Goal: Information Seeking & Learning: Check status

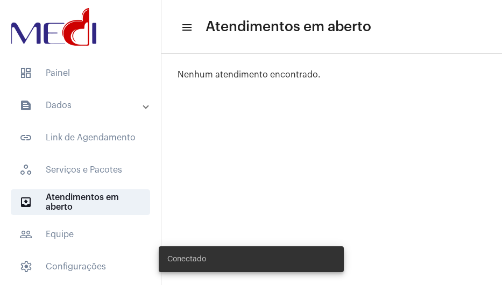
click at [95, 106] on mat-panel-title "text_snippet_outlined Dados" at bounding box center [81, 105] width 124 height 13
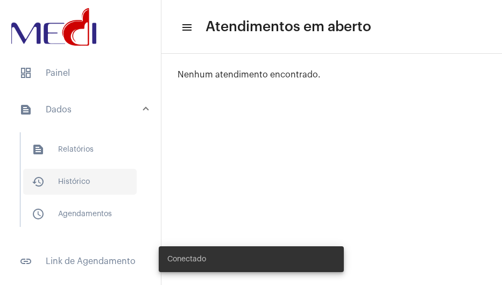
click at [80, 185] on span "history_outlined Histórico" at bounding box center [80, 182] width 114 height 26
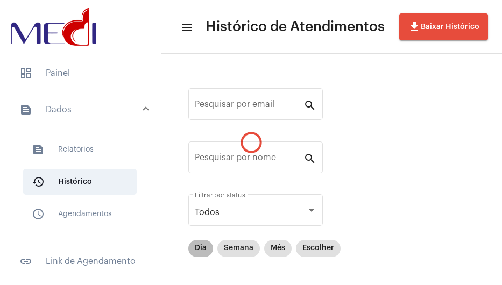
click at [198, 244] on mat-chip "Dia" at bounding box center [200, 248] width 25 height 17
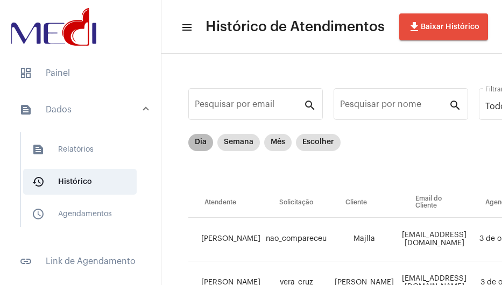
click at [201, 148] on mat-chip "Dia" at bounding box center [200, 142] width 25 height 17
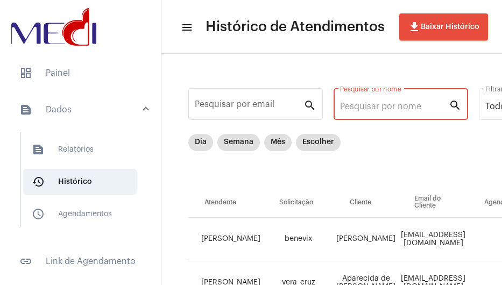
click at [389, 105] on input "Pesquisar por nome" at bounding box center [394, 107] width 109 height 10
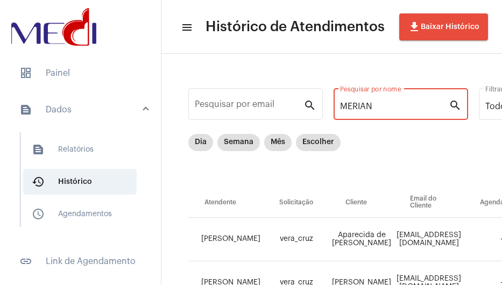
type input "MERIAN"
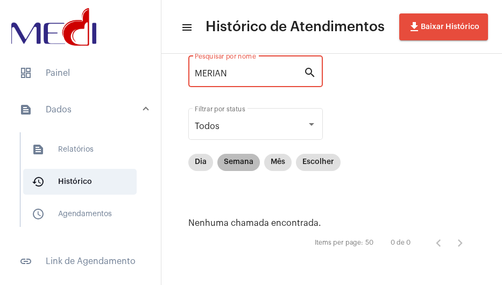
click at [255, 165] on mat-chip "Semana" at bounding box center [239, 162] width 43 height 17
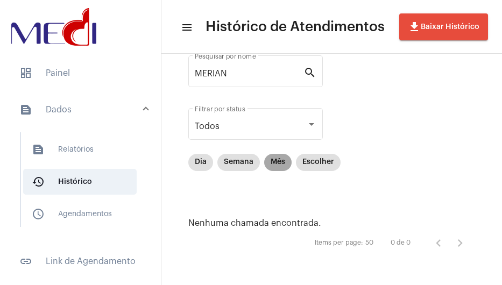
click at [272, 163] on mat-chip "Mês" at bounding box center [277, 162] width 27 height 17
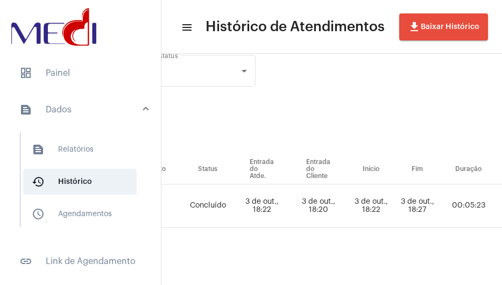
scroll to position [41, 788]
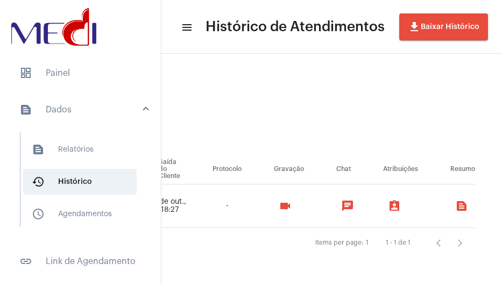
click at [279, 201] on mat-icon "videocam" at bounding box center [285, 206] width 13 height 13
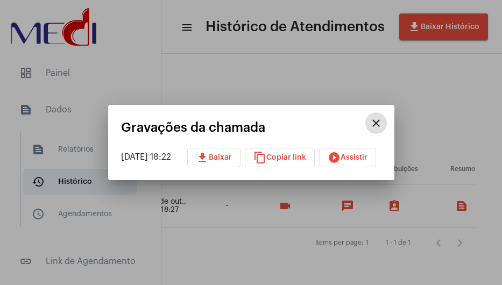
click at [341, 157] on mat-icon "play_circle_filled" at bounding box center [334, 157] width 13 height 13
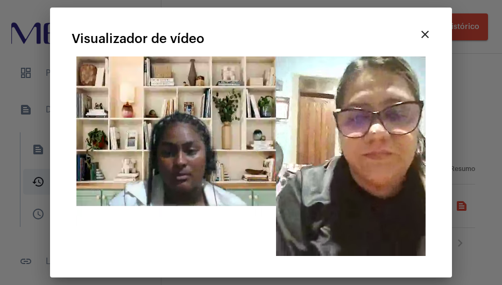
click at [253, 244] on video "Seu navegador não suporta a reprodução deste vídeo." at bounding box center [251, 157] width 359 height 200
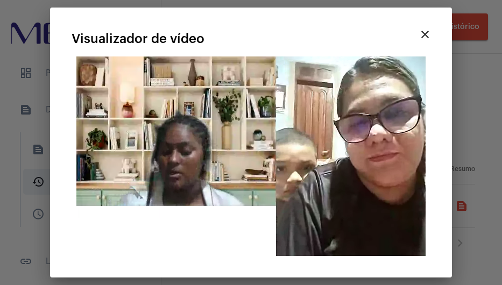
click at [213, 159] on video "Seu navegador não suporta a reprodução deste vídeo." at bounding box center [251, 157] width 359 height 200
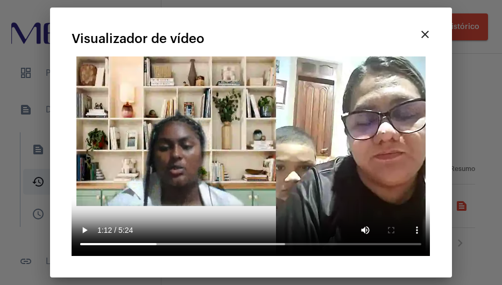
click at [287, 138] on video "Seu navegador não suporta a reprodução deste vídeo." at bounding box center [251, 157] width 359 height 200
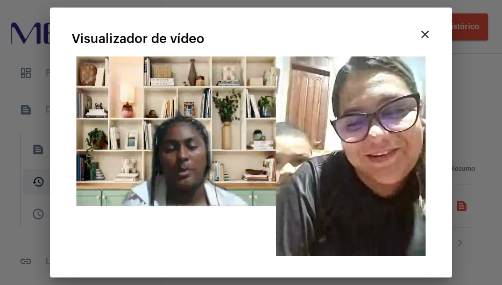
drag, startPoint x: 146, startPoint y: 128, endPoint x: 124, endPoint y: 167, distance: 45.3
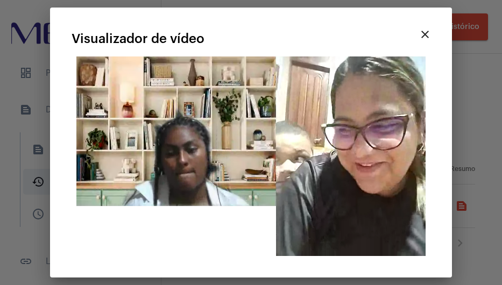
click at [146, 127] on video "Seu navegador não suporta a reprodução deste vídeo." at bounding box center [251, 157] width 359 height 200
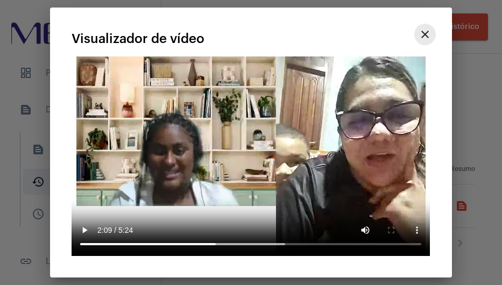
click at [431, 36] on mat-icon "close" at bounding box center [425, 34] width 13 height 13
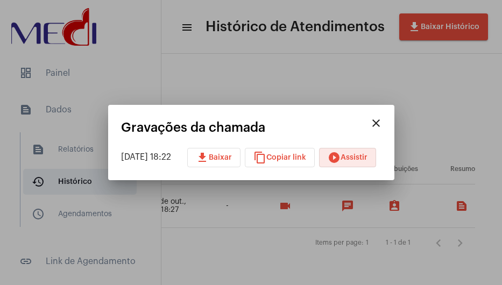
click at [383, 122] on mat-icon "close" at bounding box center [376, 123] width 13 height 13
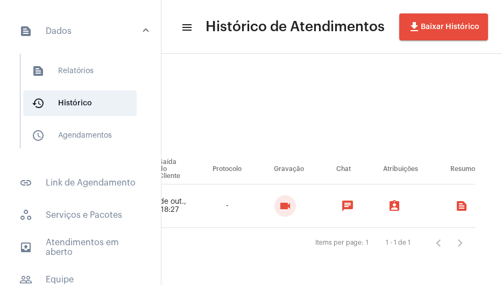
scroll to position [162, 0]
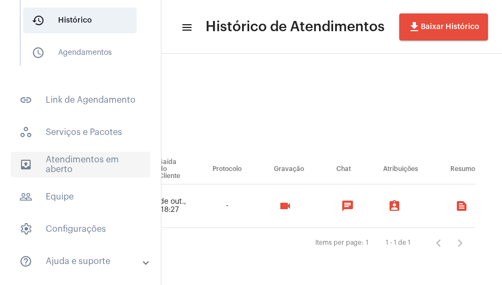
click at [67, 169] on span "outbox_outline Atendimentos em aberto" at bounding box center [80, 165] width 139 height 26
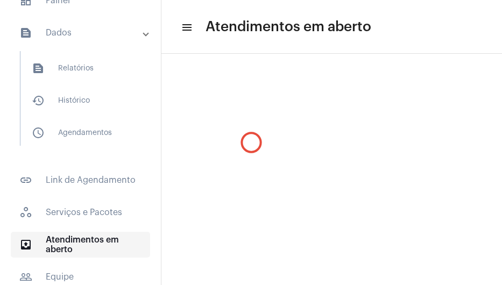
scroll to position [66, 0]
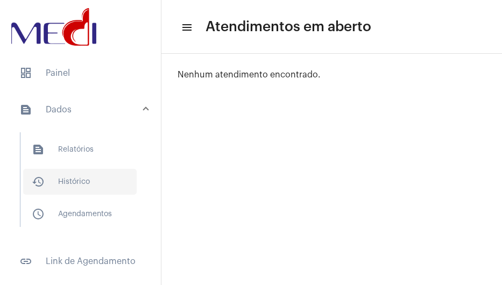
click at [73, 188] on span "history_outlined Histórico" at bounding box center [80, 182] width 114 height 26
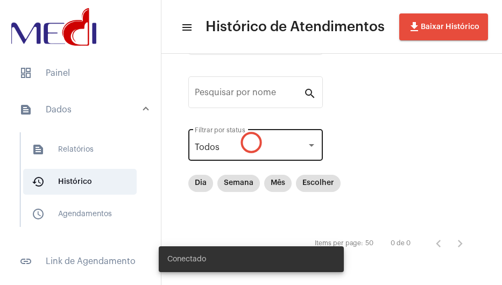
scroll to position [66, 0]
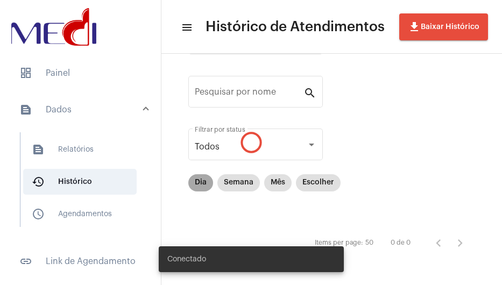
click at [199, 180] on mat-chip "Dia" at bounding box center [200, 182] width 25 height 17
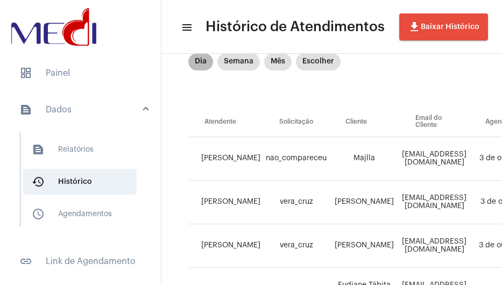
scroll to position [0, 0]
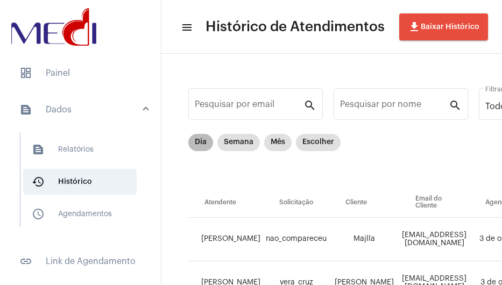
click at [195, 138] on mat-chip "Dia" at bounding box center [200, 142] width 25 height 17
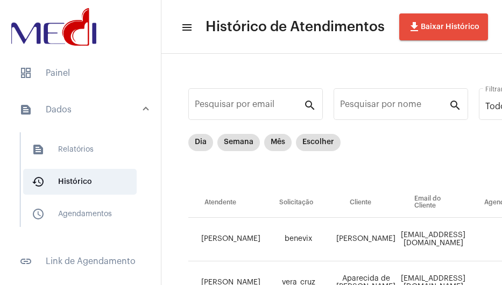
click at [45, 87] on mat-list "dashboard Painel text_snippet_outlined Dados text_snippet_outlined Relatórios h…" at bounding box center [80, 262] width 161 height 412
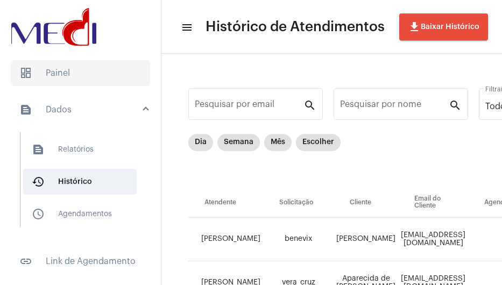
click at [59, 77] on span "dashboard Painel" at bounding box center [80, 73] width 139 height 26
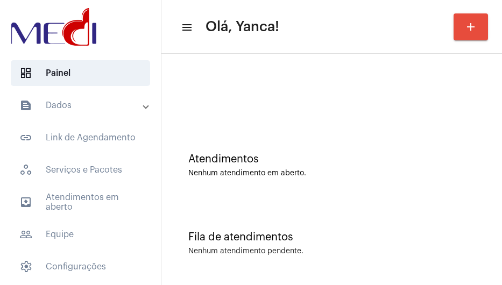
click at [97, 111] on mat-panel-title "text_snippet_outlined Dados" at bounding box center [81, 105] width 124 height 13
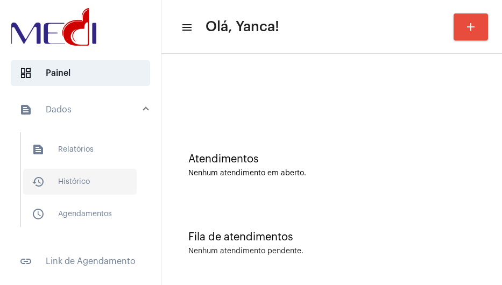
click at [66, 170] on span "history_outlined Histórico" at bounding box center [80, 182] width 114 height 26
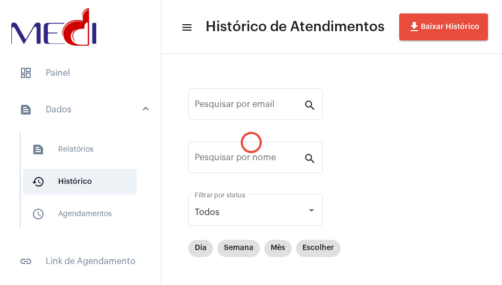
drag, startPoint x: 211, startPoint y: 171, endPoint x: 213, endPoint y: 151, distance: 19.6
click at [211, 168] on div "Pesquisar por email search Pesquisar por nome search Todos Filtrar por status D…" at bounding box center [331, 203] width 319 height 276
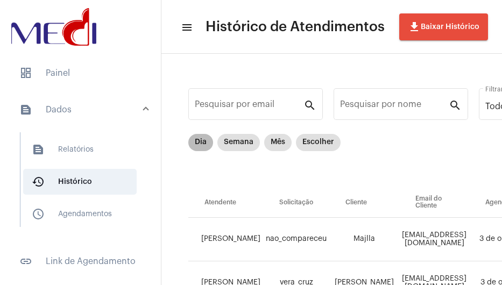
click at [213, 151] on div "Dia Semana Mês Escolher" at bounding box center [264, 143] width 157 height 22
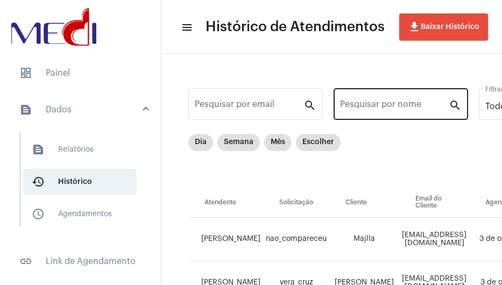
click at [396, 117] on div "Pesquisar por nome" at bounding box center [394, 103] width 109 height 34
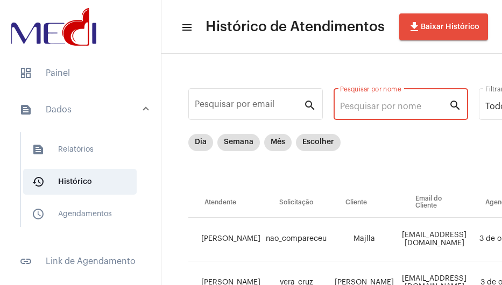
click at [391, 109] on input "Pesquisar por nome" at bounding box center [394, 107] width 109 height 10
paste input "EUNICE ALVES CAMPOS"
type input "EUNICE ALVES CAMPOS"
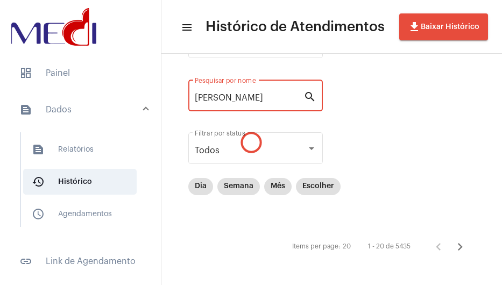
scroll to position [66, 0]
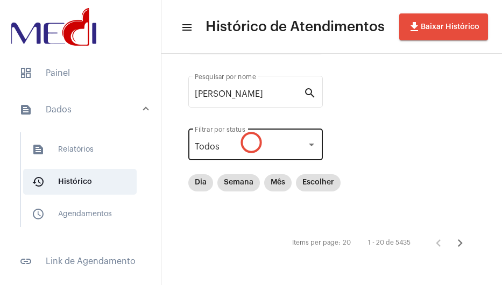
click at [252, 152] on div "Todos Filtrar por status" at bounding box center [256, 144] width 122 height 34
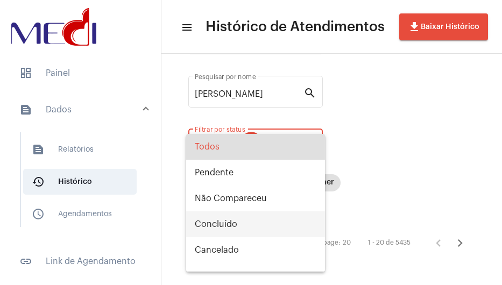
click at [212, 223] on span "Concluído" at bounding box center [256, 225] width 122 height 26
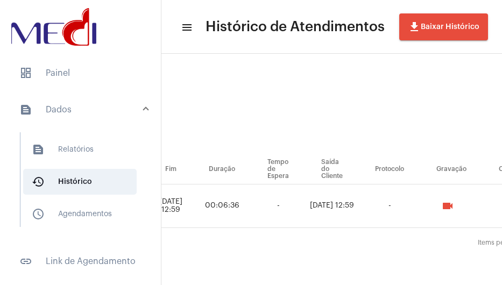
scroll to position [41, 611]
click at [452, 200] on mat-icon "videocam" at bounding box center [445, 206] width 13 height 13
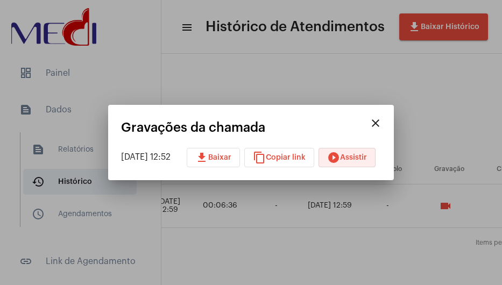
click at [353, 157] on span "play_circle_filled Assistir" at bounding box center [347, 158] width 40 height 8
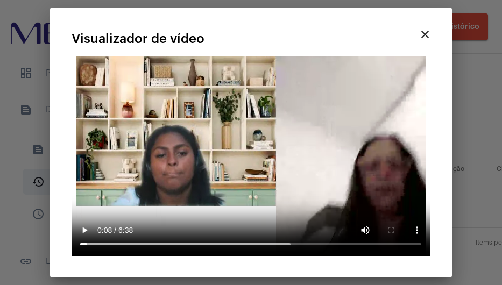
click at [172, 187] on video "Seu navegador não suporta a reprodução deste vídeo." at bounding box center [251, 157] width 359 height 200
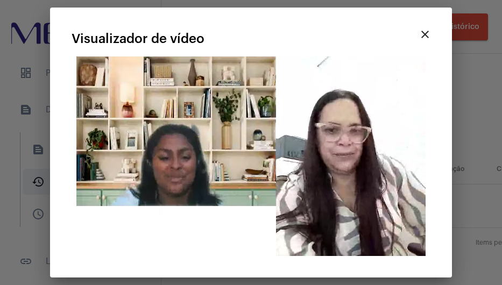
click at [165, 169] on video "Seu navegador não suporta a reprodução deste vídeo." at bounding box center [251, 157] width 359 height 200
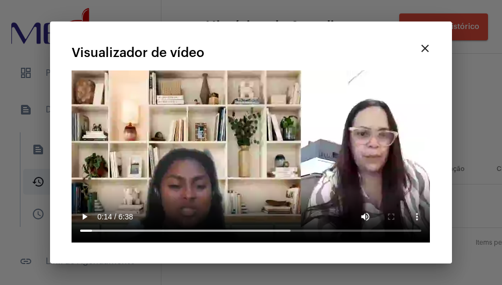
click at [429, 47] on mat-icon "close" at bounding box center [425, 48] width 13 height 13
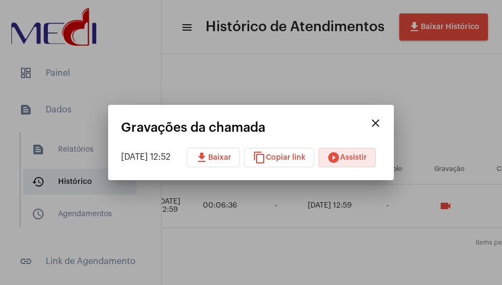
click at [387, 117] on button "close" at bounding box center [376, 124] width 22 height 22
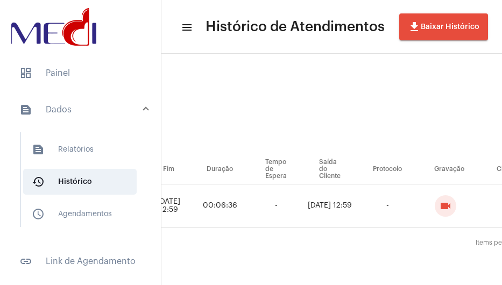
drag, startPoint x: 78, startPoint y: 122, endPoint x: 89, endPoint y: 117, distance: 11.6
click at [82, 121] on mat-expansion-panel-header "text_snippet_outlined Dados" at bounding box center [83, 110] width 155 height 34
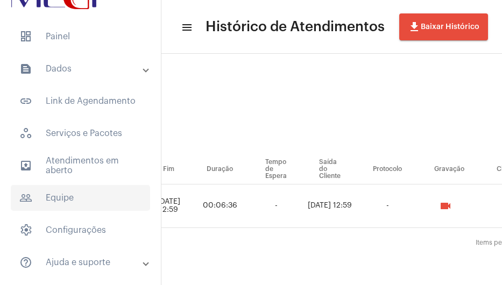
scroll to position [54, 0]
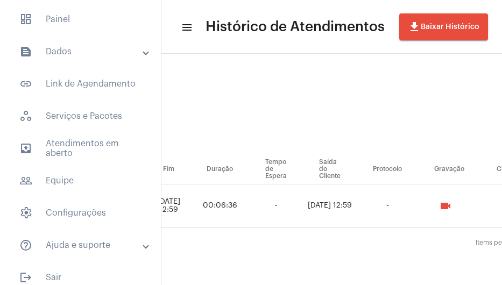
click at [79, 58] on mat-panel-title "text_snippet_outlined Dados" at bounding box center [81, 51] width 124 height 13
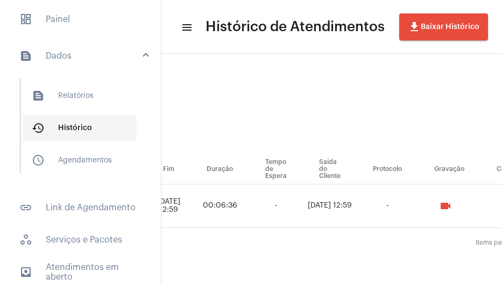
click at [76, 128] on span "history_outlined Histórico" at bounding box center [80, 128] width 114 height 26
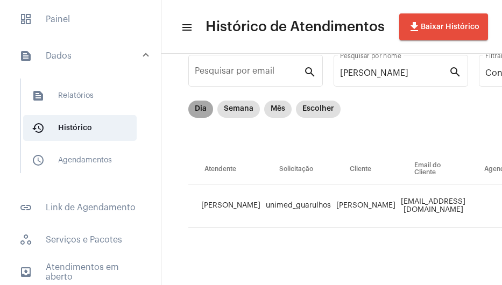
click at [201, 103] on mat-chip "Dia" at bounding box center [200, 109] width 25 height 17
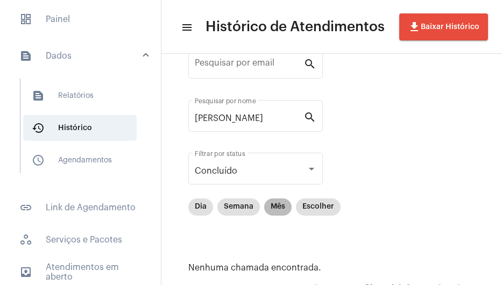
click at [284, 207] on mat-chip "Mês" at bounding box center [277, 207] width 27 height 17
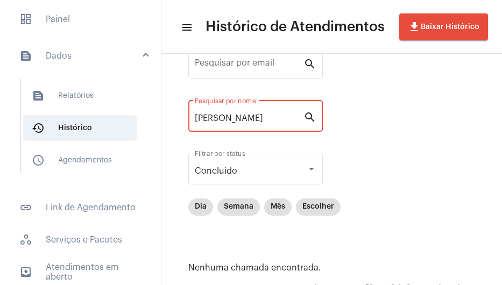
drag, startPoint x: 298, startPoint y: 116, endPoint x: 3, endPoint y: 146, distance: 297.1
click at [3, 146] on mat-sidenav-container "dashboard Painel text_snippet_outlined Dados text_snippet_outlined Relatórios h…" at bounding box center [251, 142] width 502 height 285
paste input "71996297059"
drag, startPoint x: 274, startPoint y: 122, endPoint x: 126, endPoint y: 135, distance: 148.1
click at [126, 135] on mat-sidenav-container "dashboard Painel text_snippet_outlined Dados text_snippet_outlined Relatórios h…" at bounding box center [251, 142] width 502 height 285
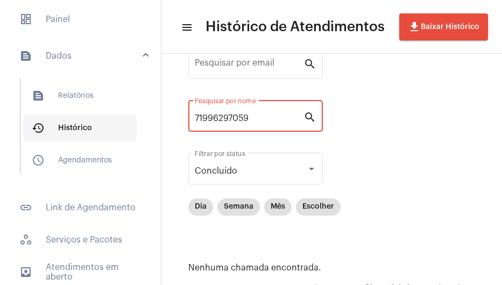
paste input "GIOVANNA DA SILVA CONCEICAO COSTA"
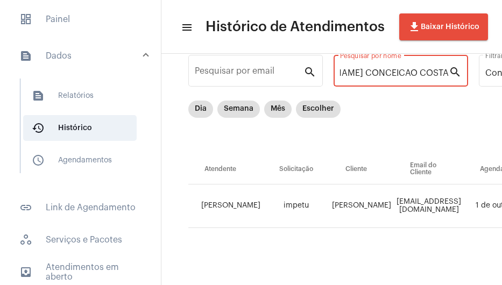
type input "GIOVANNA DA SILVA CONCEICAO COSTA"
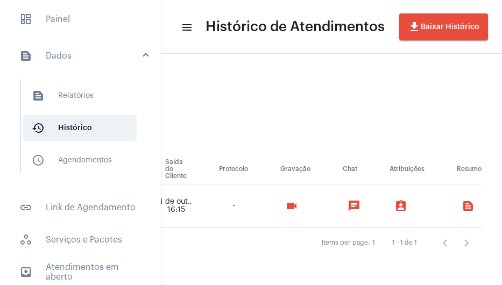
scroll to position [41, 775]
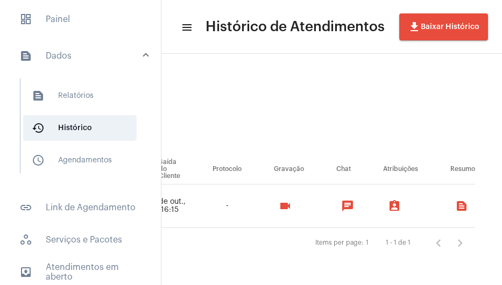
click at [295, 205] on button "videocam" at bounding box center [286, 206] width 22 height 22
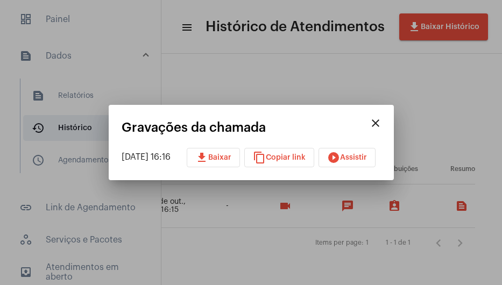
click at [359, 147] on app-recordings "close Gravações da chamada 01/10/2025 16:16 download Baixar content_copy Copiar…" at bounding box center [252, 144] width 260 height 47
click at [355, 153] on button "play_circle_filled Assistir" at bounding box center [347, 157] width 57 height 19
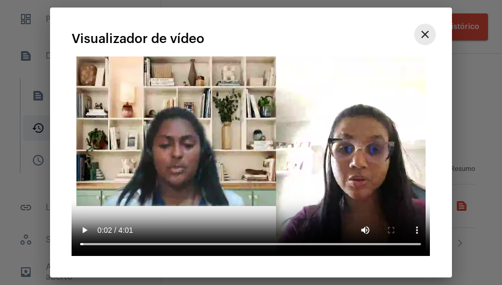
click at [419, 38] on mat-icon "close" at bounding box center [425, 34] width 13 height 13
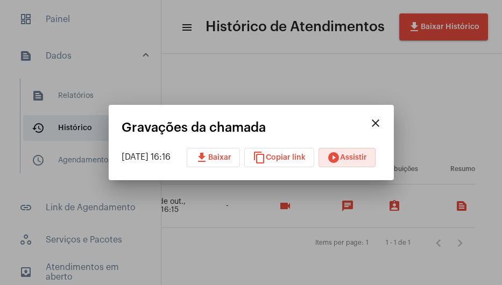
click at [376, 240] on div at bounding box center [251, 142] width 502 height 285
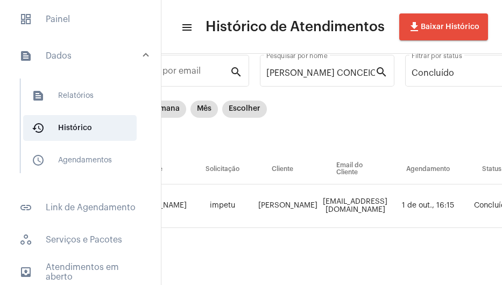
scroll to position [41, 0]
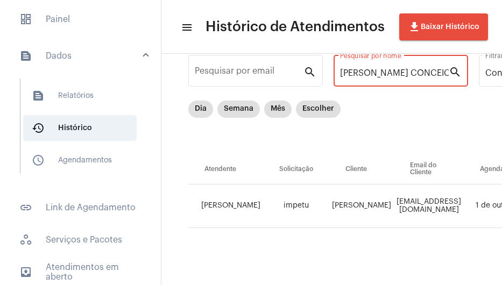
click at [434, 68] on input "GIOVANNA DA SILVA CONCEICAO COSTA" at bounding box center [394, 73] width 109 height 10
paste input "CINTYA LIZ DOS SANTOS"
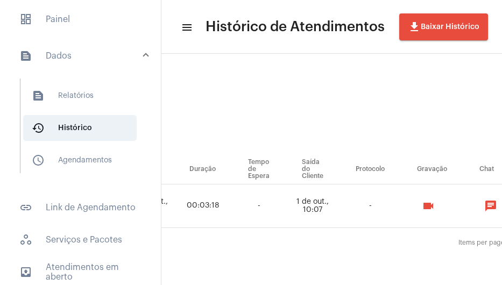
scroll to position [41, 674]
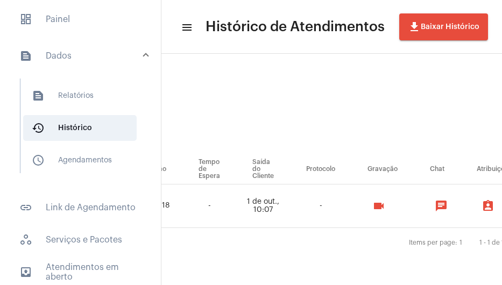
type input "CINTYA LIZ DOS SANTOS"
click at [366, 197] on div "videocam" at bounding box center [382, 206] width 61 height 22
click at [384, 200] on mat-icon "videocam" at bounding box center [379, 206] width 13 height 13
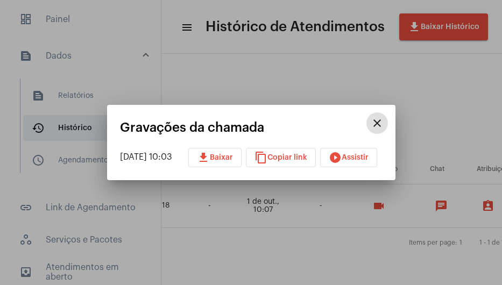
click at [359, 162] on button "play_circle_filled Assistir" at bounding box center [348, 157] width 57 height 19
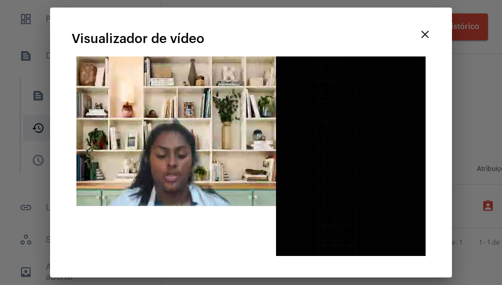
click at [69, 227] on div "close Visualizador de vídeo Seu navegador não suporta a reprodução deste vídeo." at bounding box center [251, 142] width 376 height 244
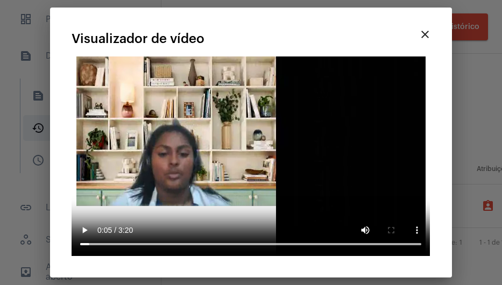
click at [428, 32] on mat-icon "close" at bounding box center [425, 34] width 13 height 13
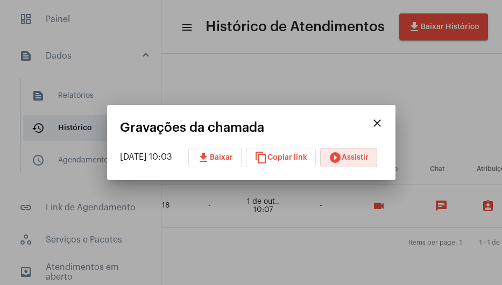
click at [384, 125] on mat-icon "close" at bounding box center [377, 123] width 13 height 13
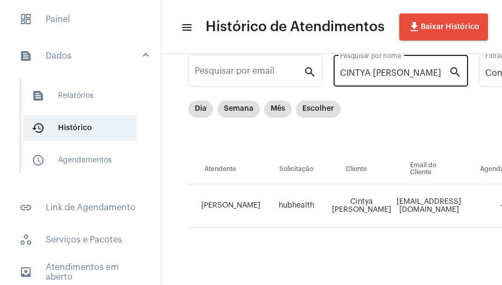
scroll to position [0, 0]
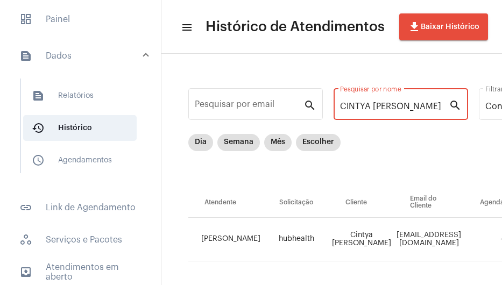
click at [374, 106] on input "CINTYA LIZ DOS SANTOS" at bounding box center [394, 107] width 109 height 10
paste input "LEMILSON CORREIA ALVE"
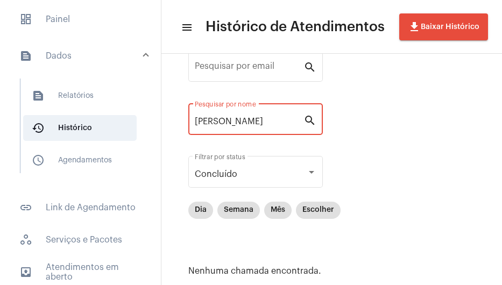
scroll to position [86, 0]
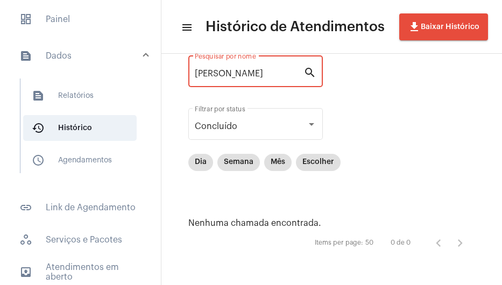
click at [237, 72] on input "CLEMILSON CORREIA ALVES" at bounding box center [249, 74] width 109 height 10
drag, startPoint x: 240, startPoint y: 73, endPoint x: 455, endPoint y: 82, distance: 215.0
click at [455, 82] on div "Pesquisar por email search CLEMILSON CORREIA ALVES Pesquisar por nome search Co…" at bounding box center [331, 126] width 319 height 296
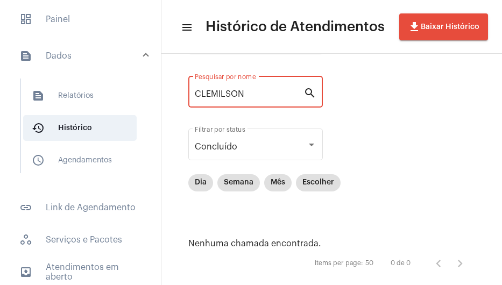
type input "CLEMILSON"
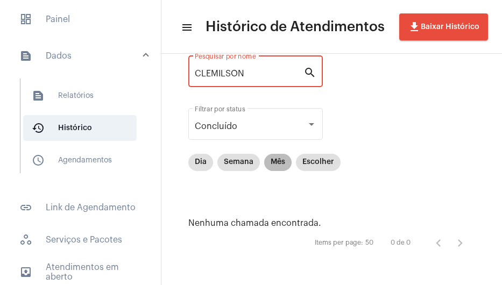
click at [281, 166] on mat-chip "Mês" at bounding box center [277, 162] width 27 height 17
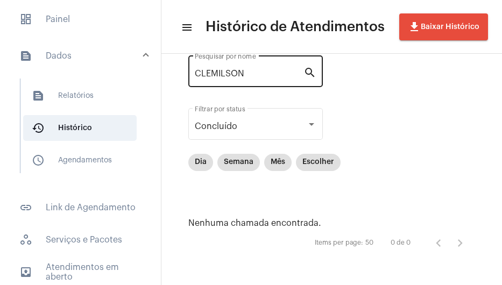
click at [250, 78] on input "CLEMILSON" at bounding box center [249, 74] width 109 height 10
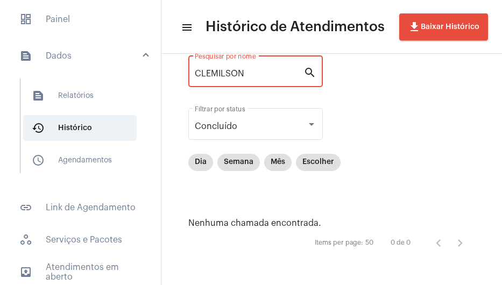
scroll to position [32, 0]
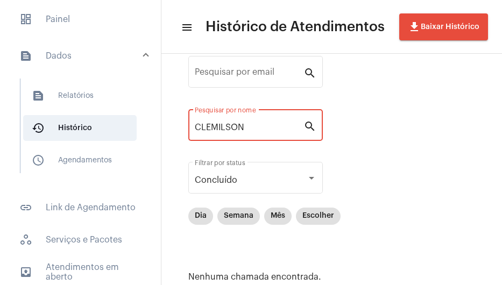
drag, startPoint x: 260, startPoint y: 128, endPoint x: -116, endPoint y: 99, distance: 376.9
click at [0, 99] on html "dashboard Painel text_snippet_outlined Dados text_snippet_outlined Relatórios h…" at bounding box center [251, 142] width 502 height 285
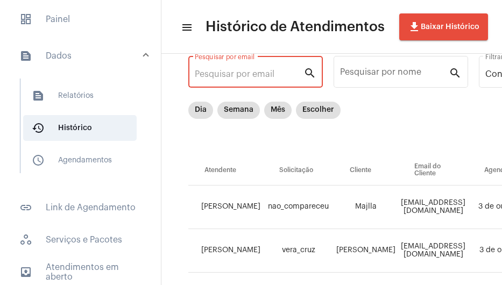
click at [257, 72] on input "Pesquisar por email" at bounding box center [249, 74] width 109 height 10
paste input "DANNICASSIMIRO@GMAIL.COM"
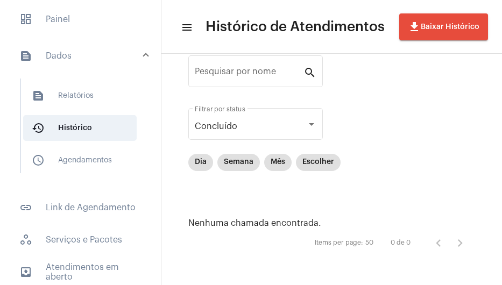
scroll to position [0, 0]
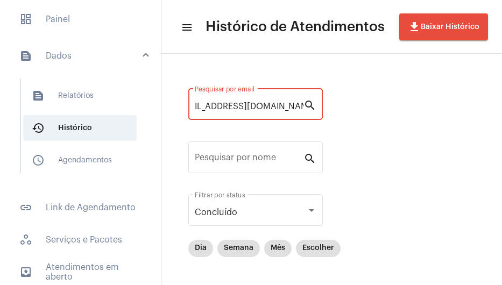
type input "DANNICASSIMIRO@GMAIL.COM"
click at [298, 109] on input "DANNICASSIMIRO@GMAIL.COM" at bounding box center [249, 107] width 109 height 10
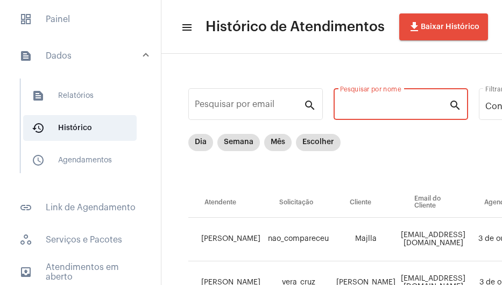
click at [363, 103] on input "Pesquisar por nome" at bounding box center [394, 107] width 109 height 10
paste input "CLEMILSON"
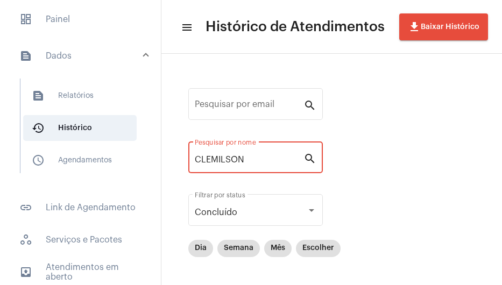
scroll to position [86, 0]
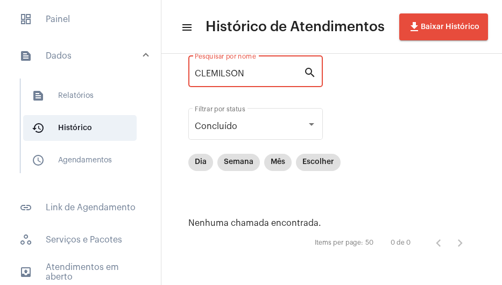
type input "CLEMILSON"
